Goal: Check status: Check status

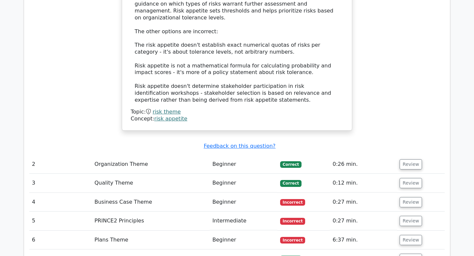
scroll to position [773, 0]
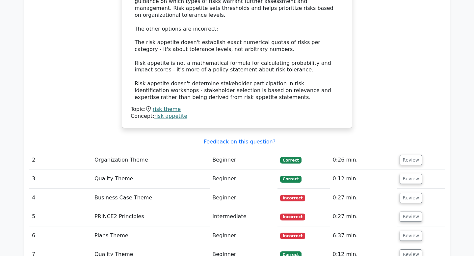
click at [198, 151] on td "Organization Theme" at bounding box center [151, 160] width 118 height 19
click at [404, 155] on button "Review" at bounding box center [411, 160] width 22 height 10
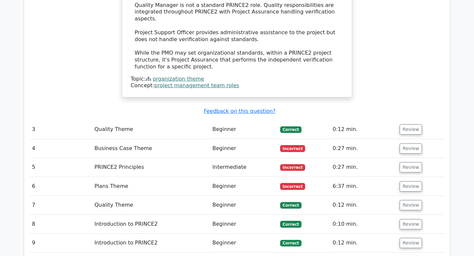
scroll to position [1150, 0]
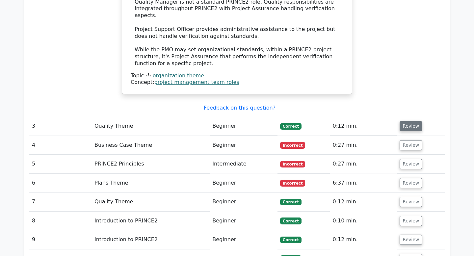
click at [418, 121] on button "Review" at bounding box center [411, 126] width 22 height 10
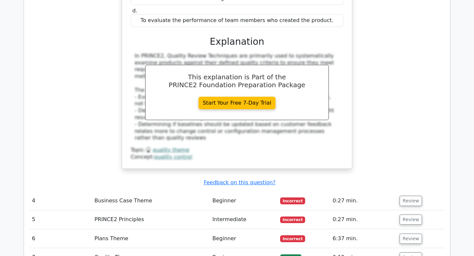
scroll to position [1402, 0]
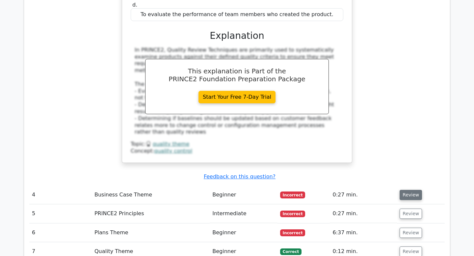
click at [409, 190] on button "Review" at bounding box center [411, 195] width 22 height 10
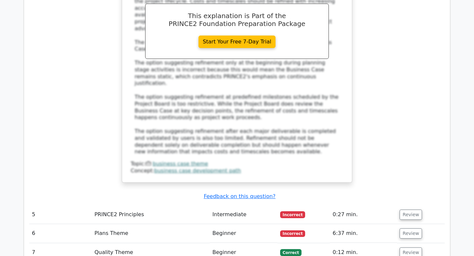
scroll to position [1760, 0]
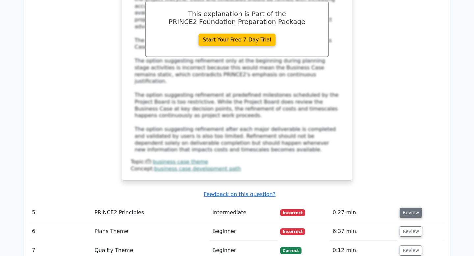
click at [411, 208] on button "Review" at bounding box center [411, 213] width 22 height 10
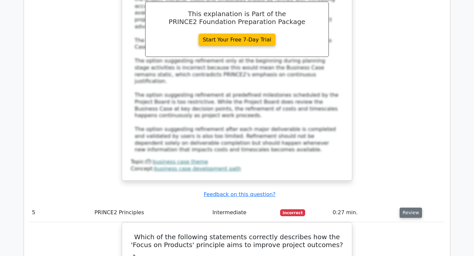
click at [411, 208] on button "Review" at bounding box center [411, 213] width 22 height 10
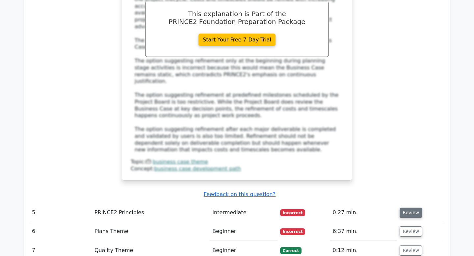
click at [411, 208] on button "Review" at bounding box center [411, 213] width 22 height 10
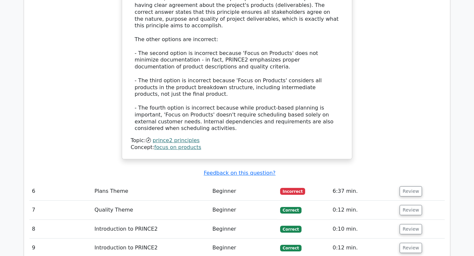
scroll to position [2163, 0]
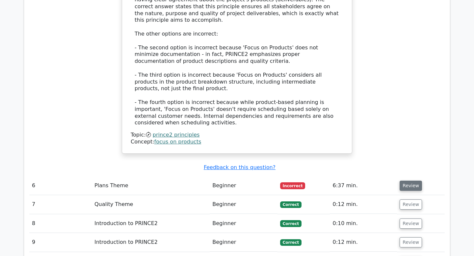
click at [404, 181] on button "Review" at bounding box center [411, 186] width 22 height 10
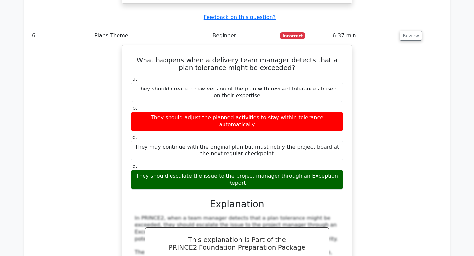
scroll to position [2471, 0]
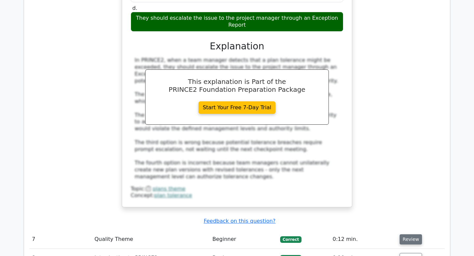
click at [418, 235] on button "Review" at bounding box center [411, 240] width 22 height 10
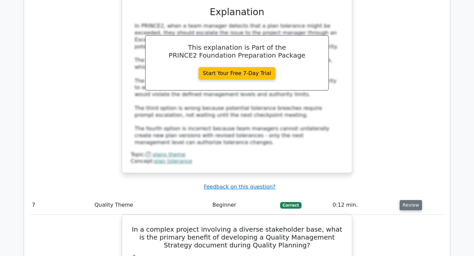
scroll to position [2523, 0]
